Goal: Task Accomplishment & Management: Manage account settings

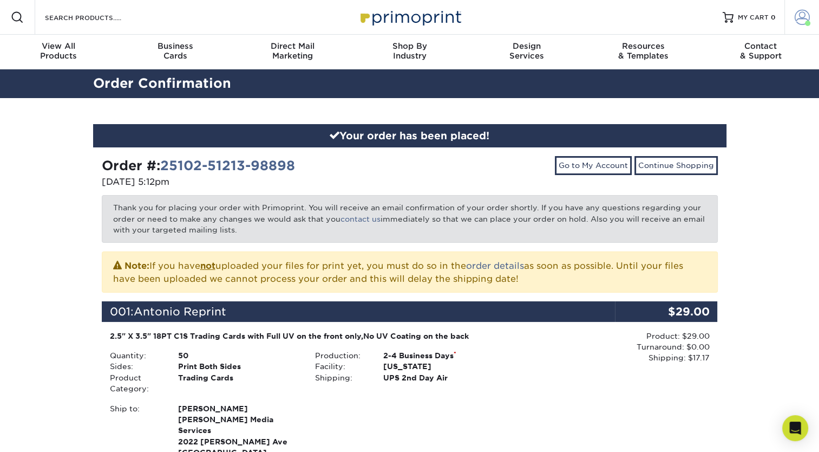
click at [803, 22] on span at bounding box center [802, 17] width 15 height 15
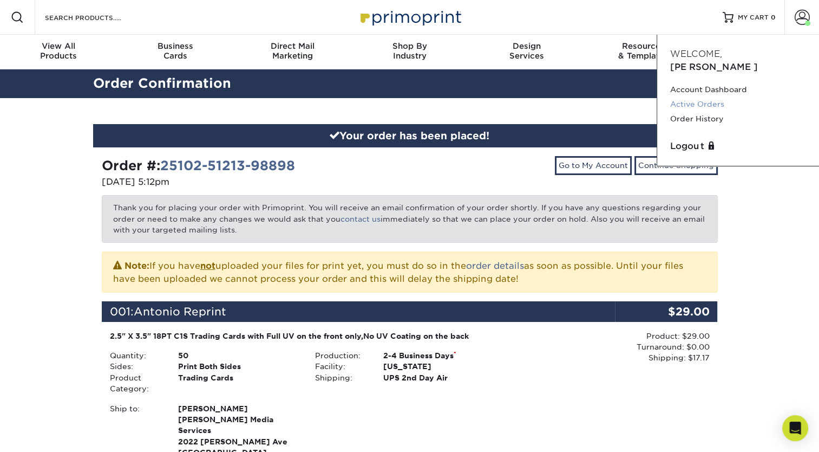
click at [708, 97] on link "Active Orders" at bounding box center [738, 104] width 136 height 15
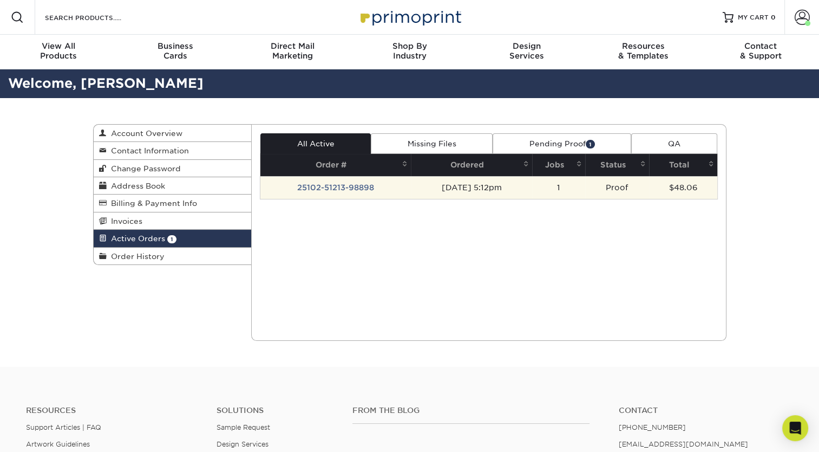
click at [350, 193] on td "25102-51213-98898" at bounding box center [335, 187] width 151 height 23
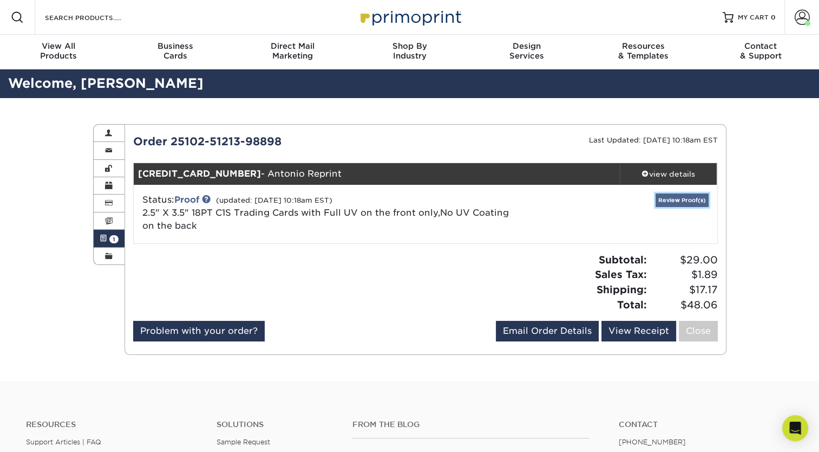
click at [676, 206] on link "Review Proof(s)" at bounding box center [682, 200] width 53 height 14
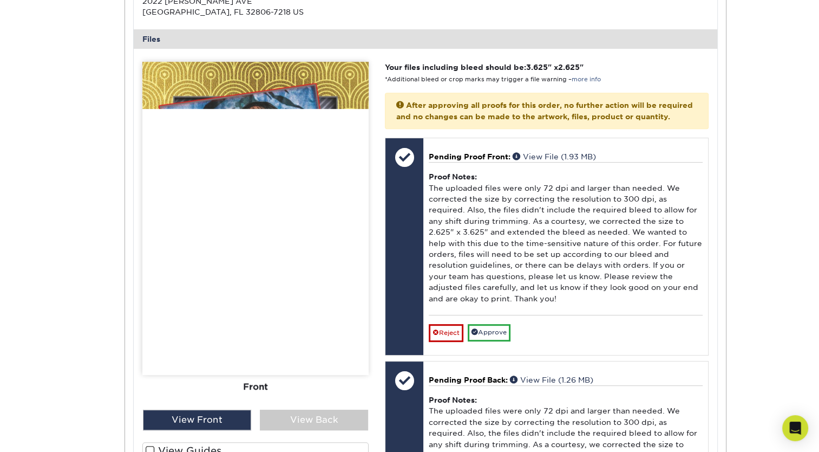
scroll to position [430, 0]
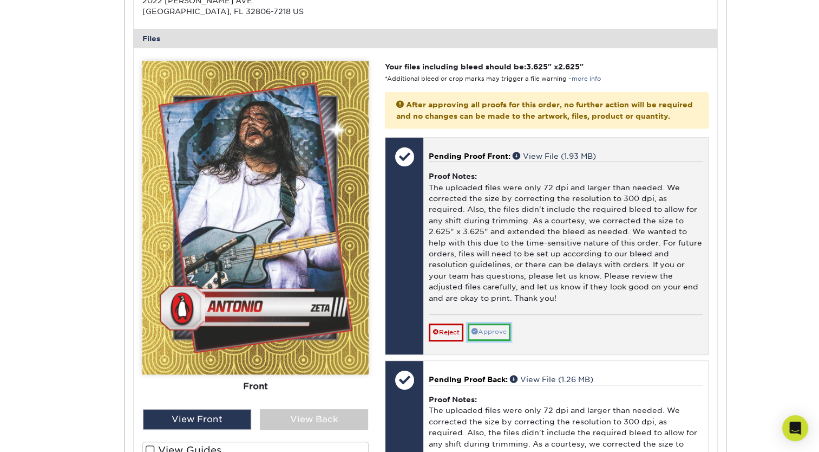
click at [493, 340] on link "Approve" at bounding box center [489, 331] width 43 height 17
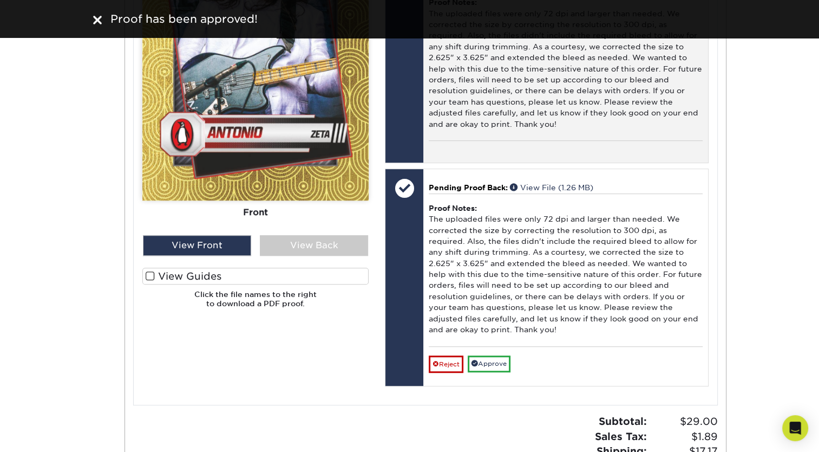
scroll to position [605, 0]
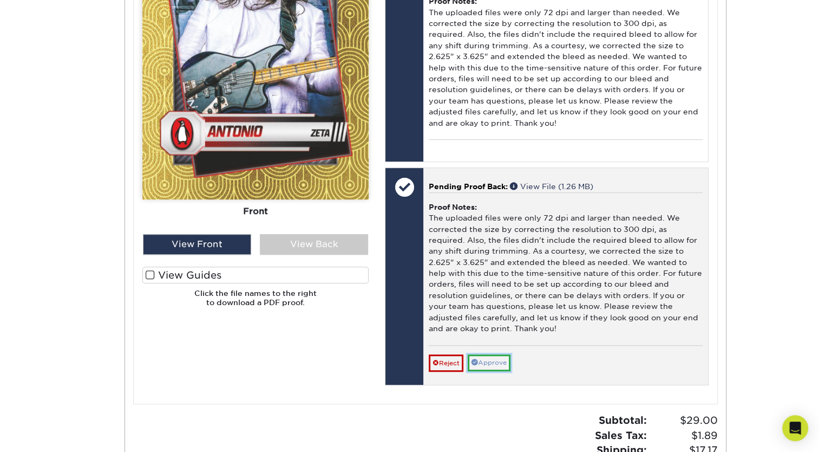
click at [494, 365] on link "Approve" at bounding box center [489, 362] width 43 height 17
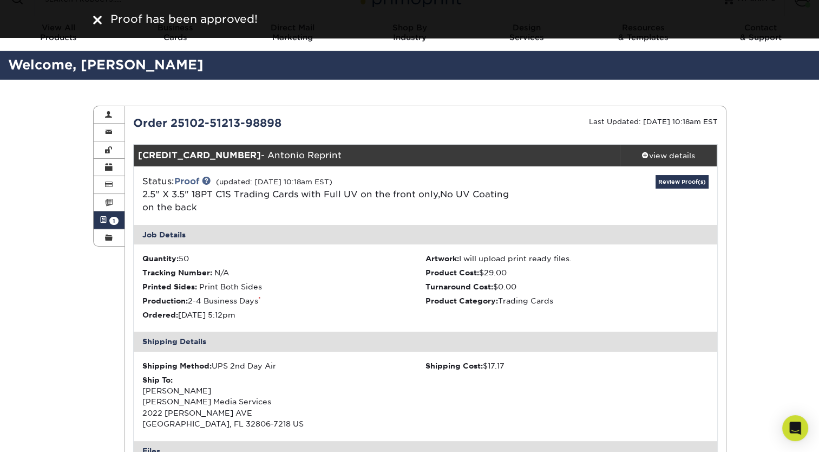
scroll to position [15, 0]
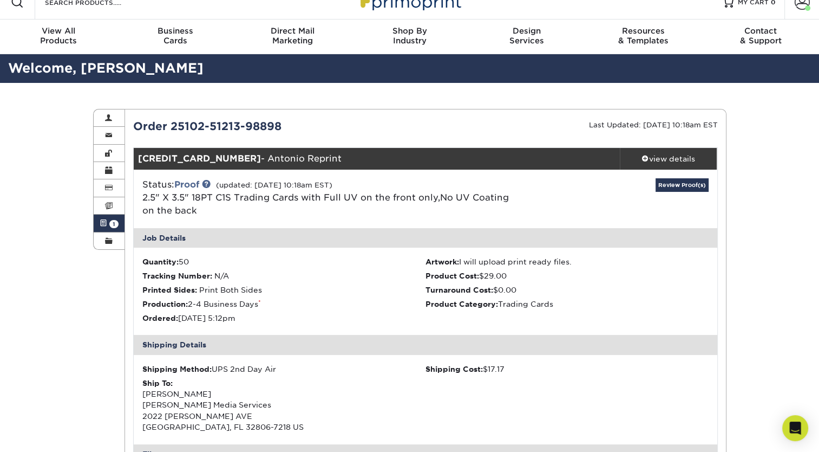
click at [502, 216] on div "Status: Proof (updated: 10/03/2025 10:18am EST) 2.5" X 3.5" 18PT C1S Trading Ca…" at bounding box center [328, 197] width 388 height 39
